Goal: Find specific page/section: Find specific page/section

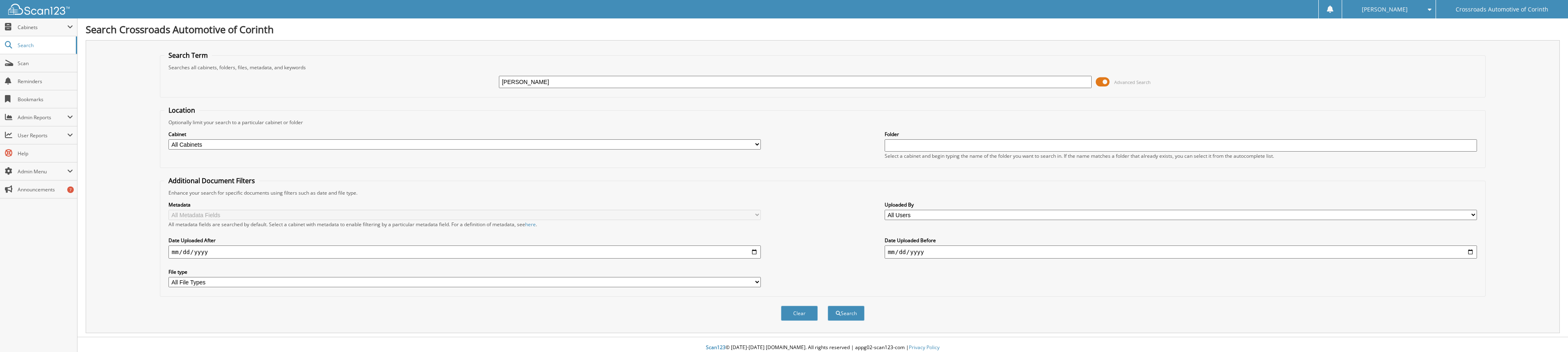
type input "[PERSON_NAME]"
click at [827, 306] on button "Search" at bounding box center [845, 313] width 37 height 15
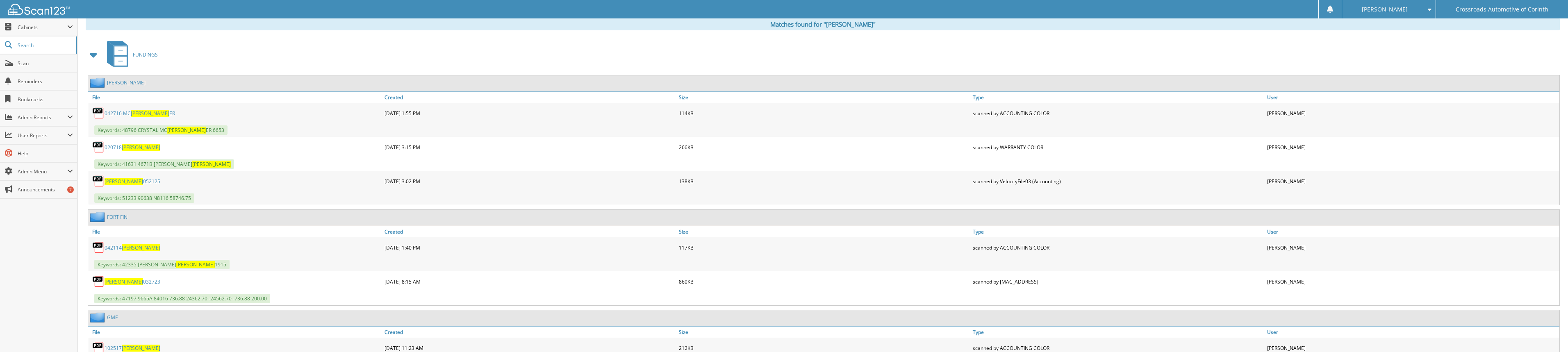
scroll to position [328, 0]
click at [95, 53] on span at bounding box center [94, 54] width 12 height 15
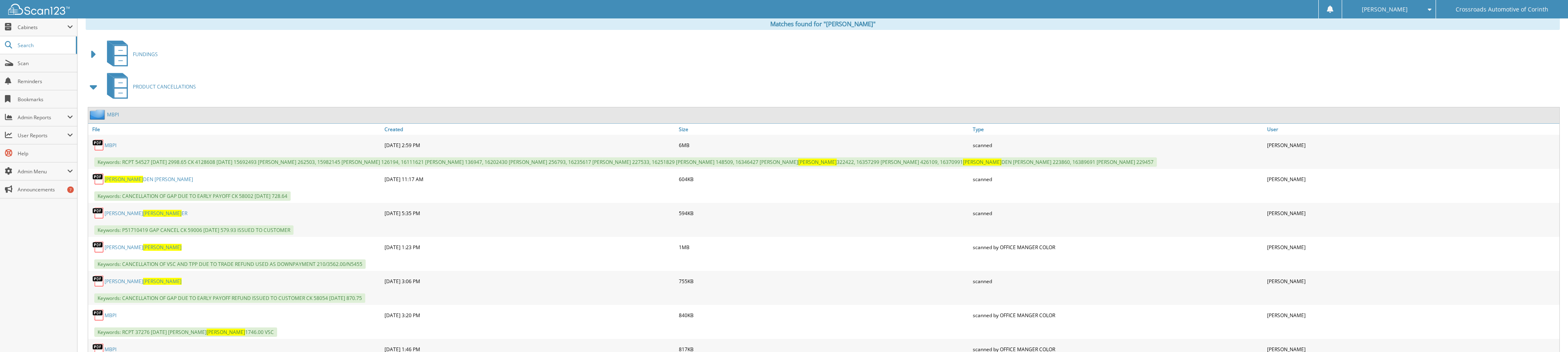
click at [93, 89] on span at bounding box center [94, 87] width 12 height 15
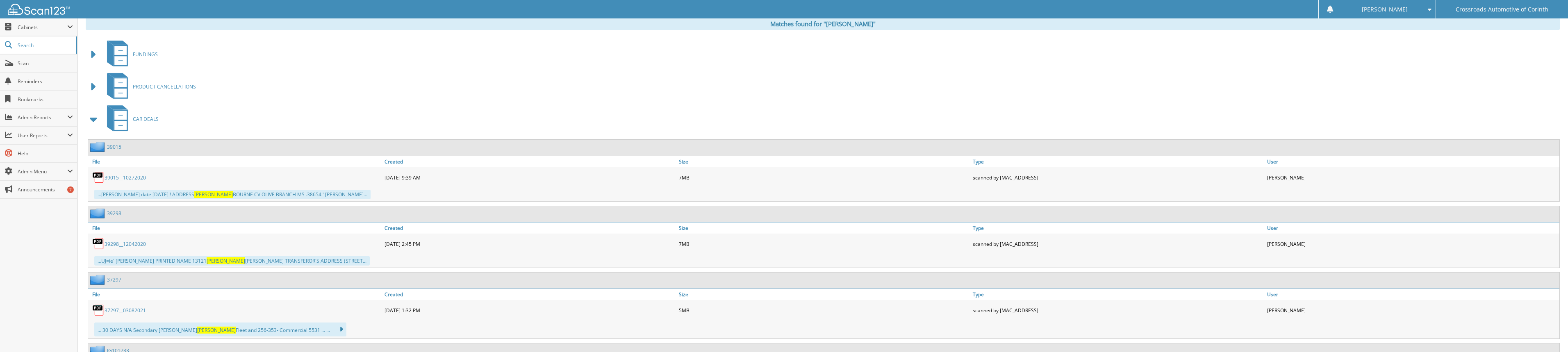
click at [93, 119] on span at bounding box center [94, 119] width 12 height 15
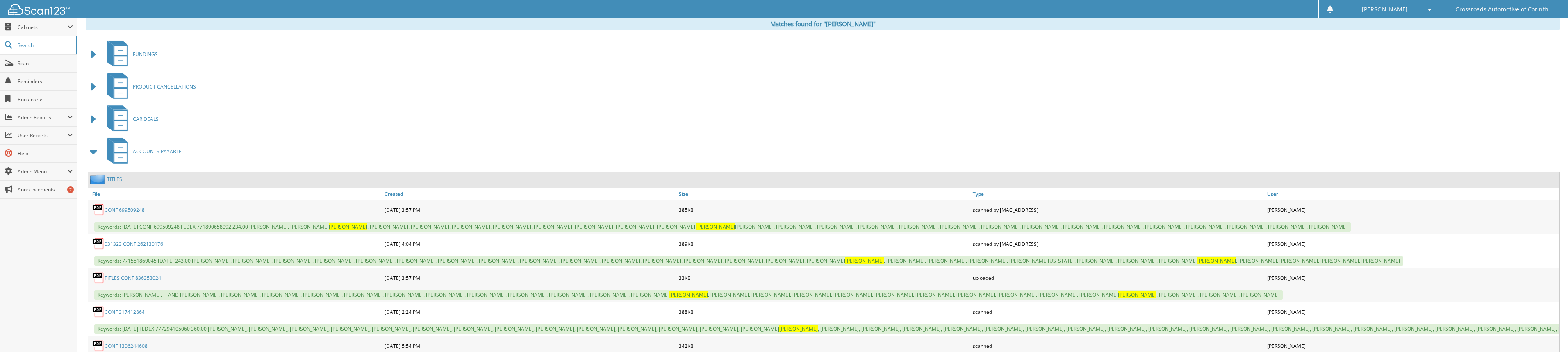
click at [93, 119] on span at bounding box center [94, 119] width 12 height 15
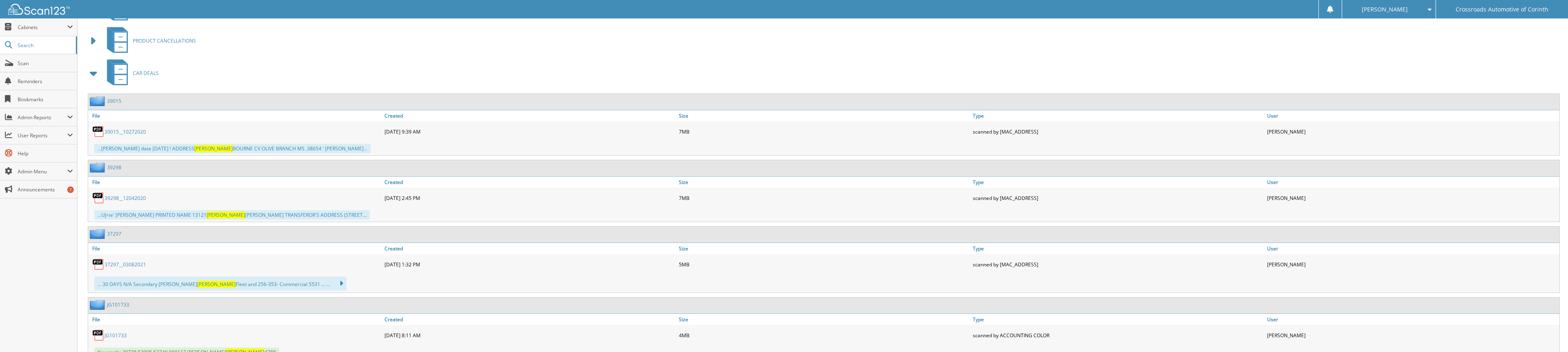
scroll to position [369, 0]
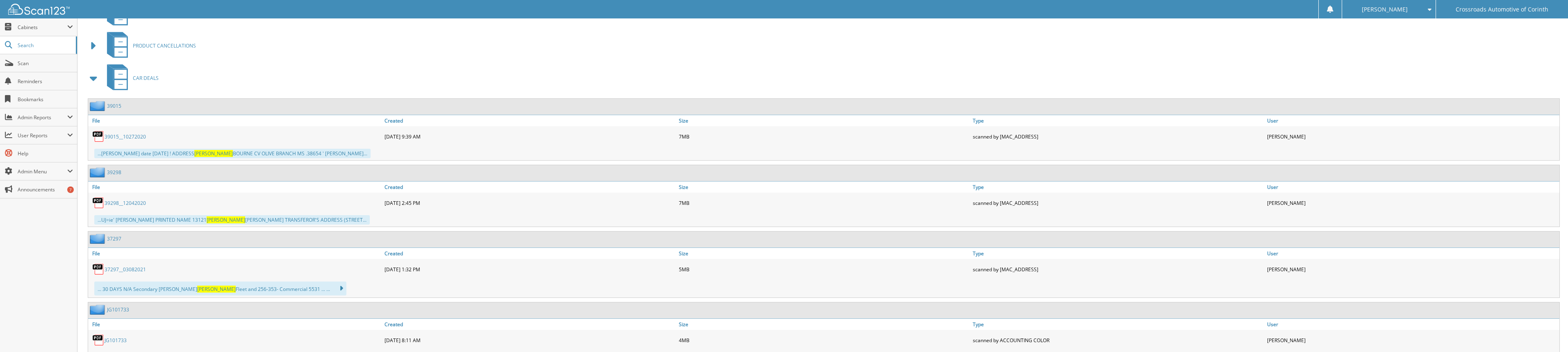
click at [90, 79] on span at bounding box center [94, 78] width 12 height 15
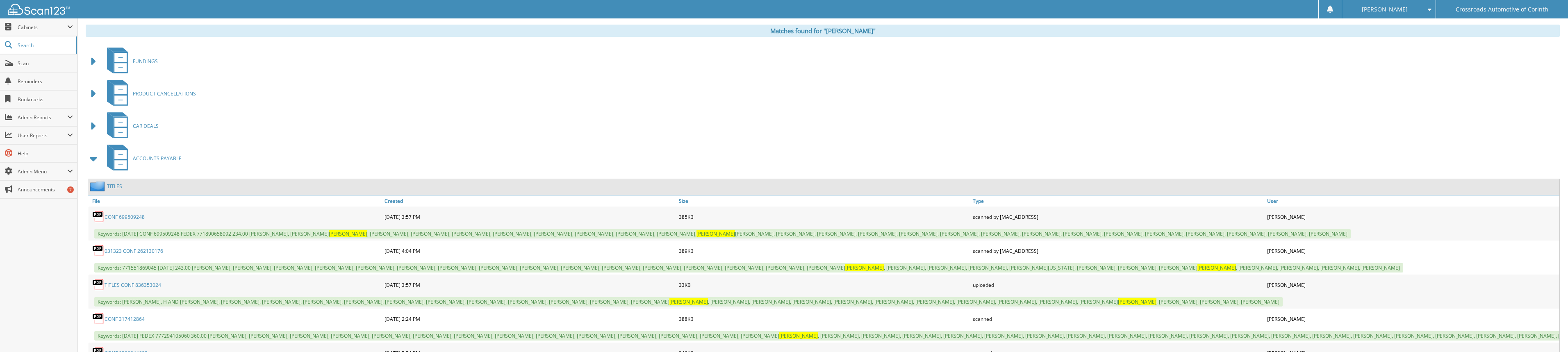
scroll to position [246, 0]
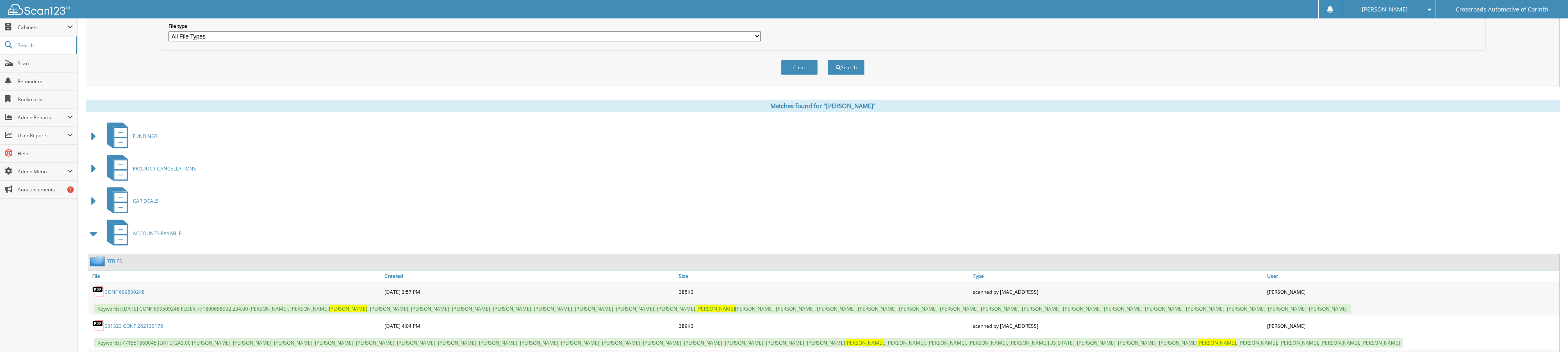
click at [96, 137] on span at bounding box center [94, 137] width 12 height 15
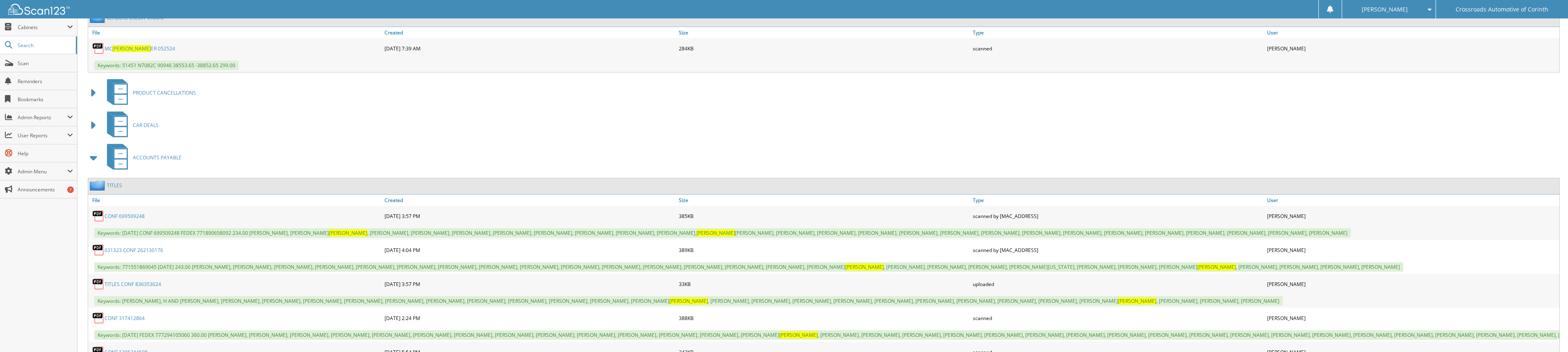
scroll to position [1190, 0]
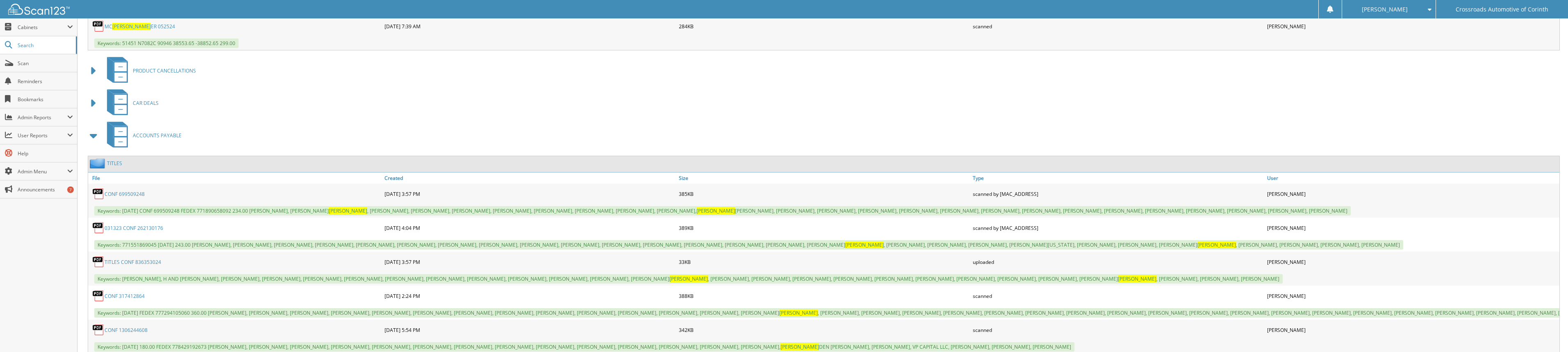
click at [95, 105] on span at bounding box center [94, 103] width 12 height 15
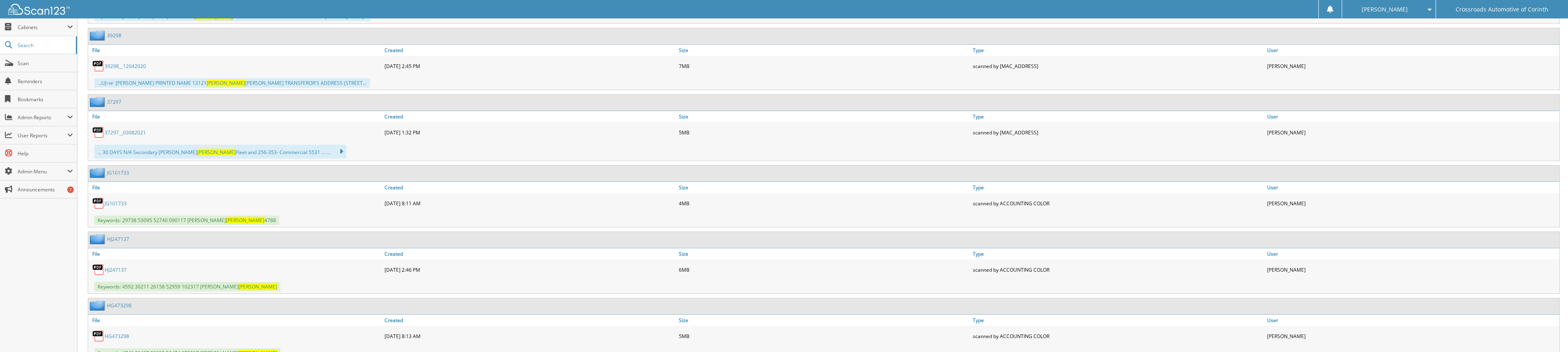
scroll to position [1353, 0]
click at [118, 201] on link "JG101733" at bounding box center [116, 201] width 22 height 7
click at [122, 201] on link "JG101733" at bounding box center [116, 201] width 22 height 7
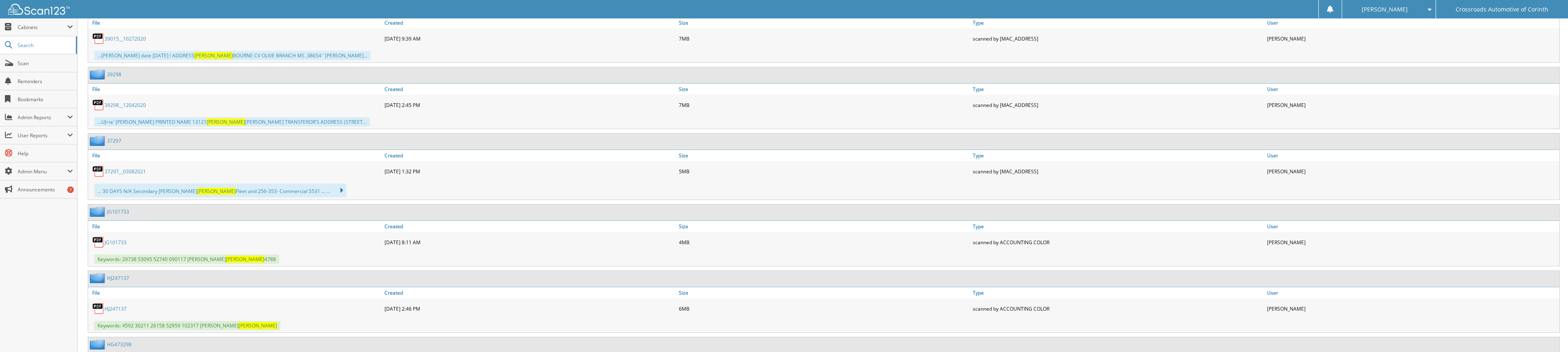
click at [113, 241] on link "JG101733" at bounding box center [116, 242] width 22 height 7
click at [102, 242] on img at bounding box center [99, 242] width 12 height 12
click at [115, 242] on link "JG101733" at bounding box center [116, 242] width 22 height 7
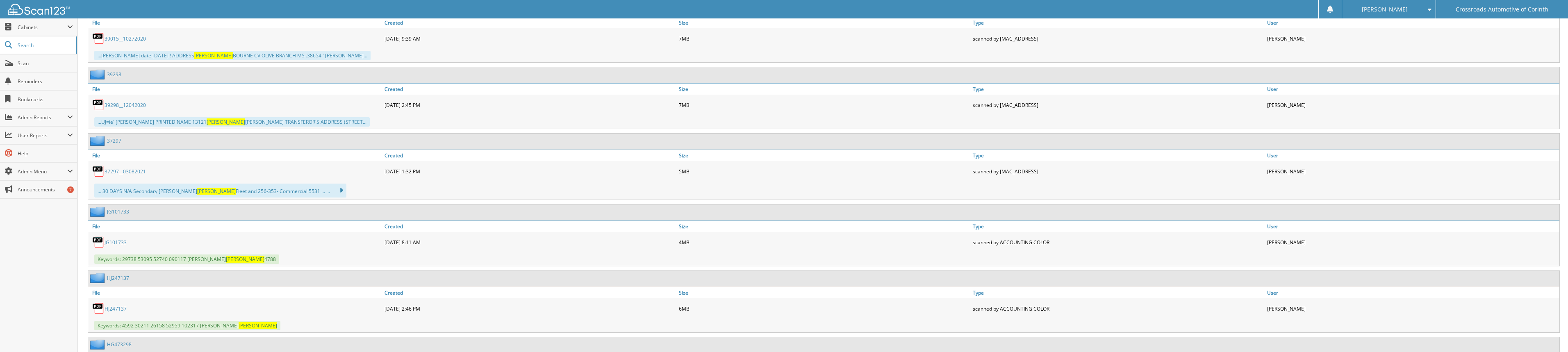
click at [115, 242] on link "JG101733" at bounding box center [116, 242] width 22 height 7
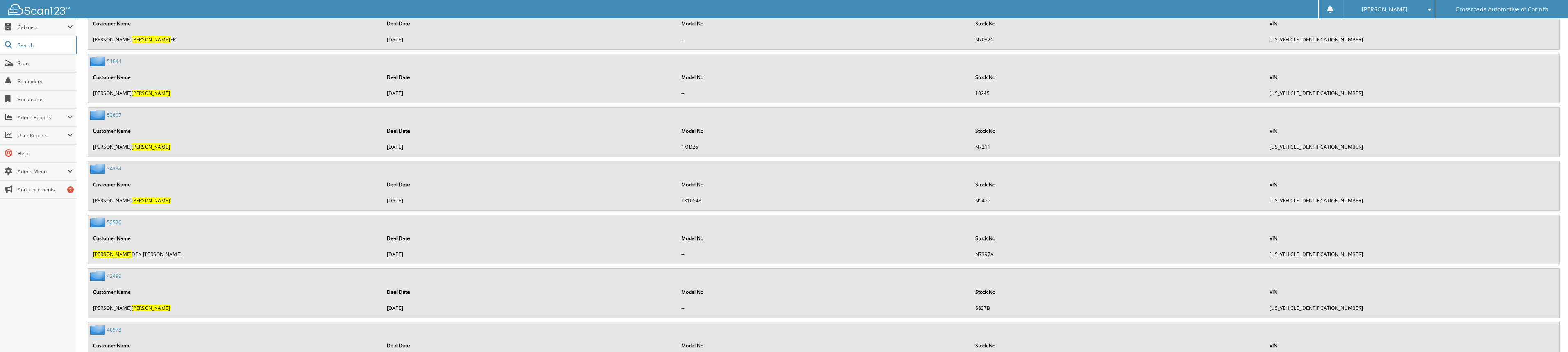
scroll to position [2789, 0]
click at [111, 166] on link "34334" at bounding box center [114, 165] width 14 height 7
